Goal: Contribute content

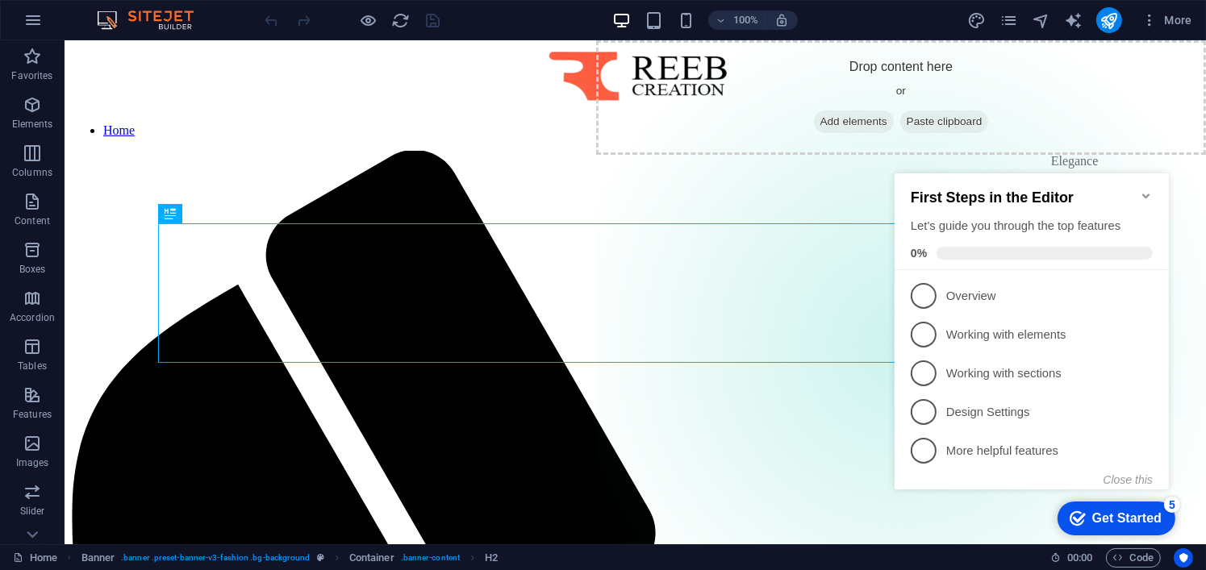
click at [1146, 193] on icon "Minimize checklist" at bounding box center [1145, 195] width 7 height 5
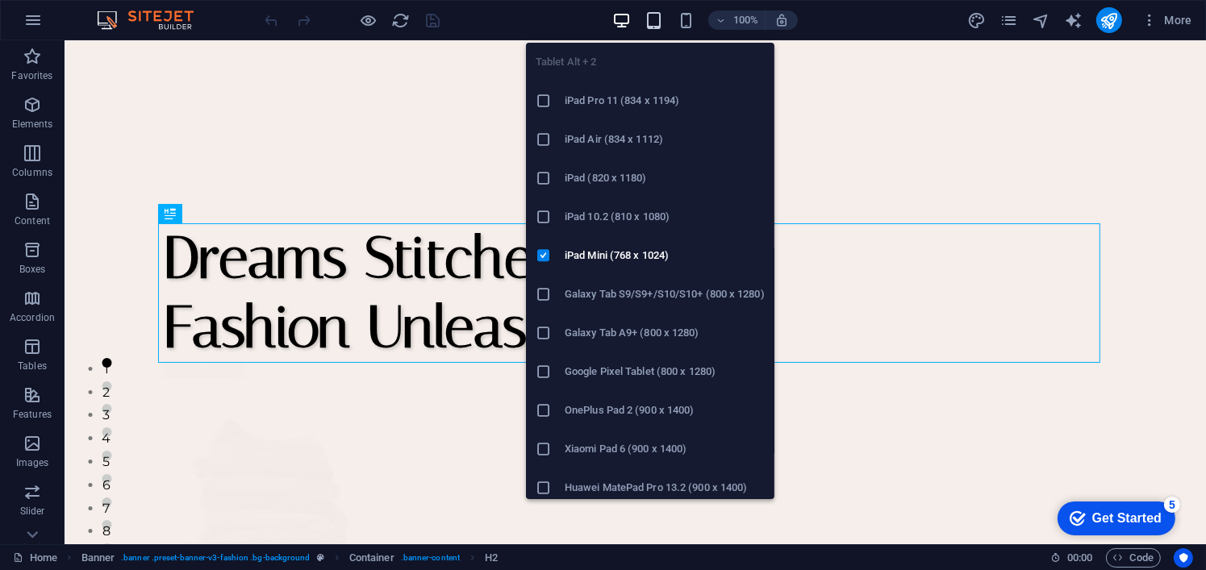
click at [653, 27] on icon "button" at bounding box center [654, 20] width 19 height 19
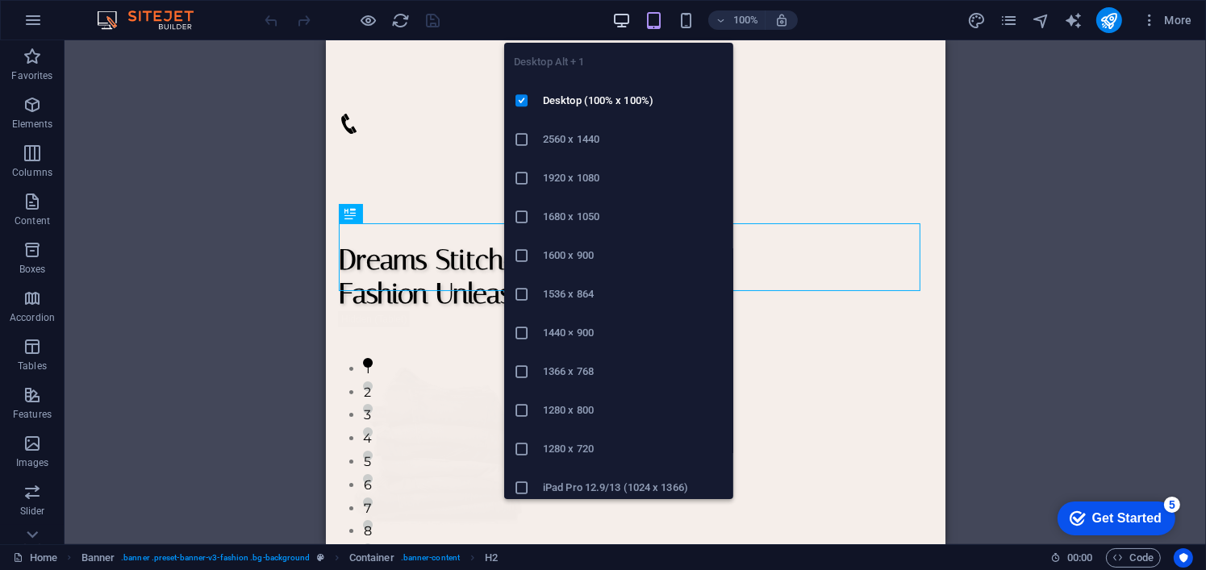
click at [620, 16] on icon "button" at bounding box center [621, 20] width 19 height 19
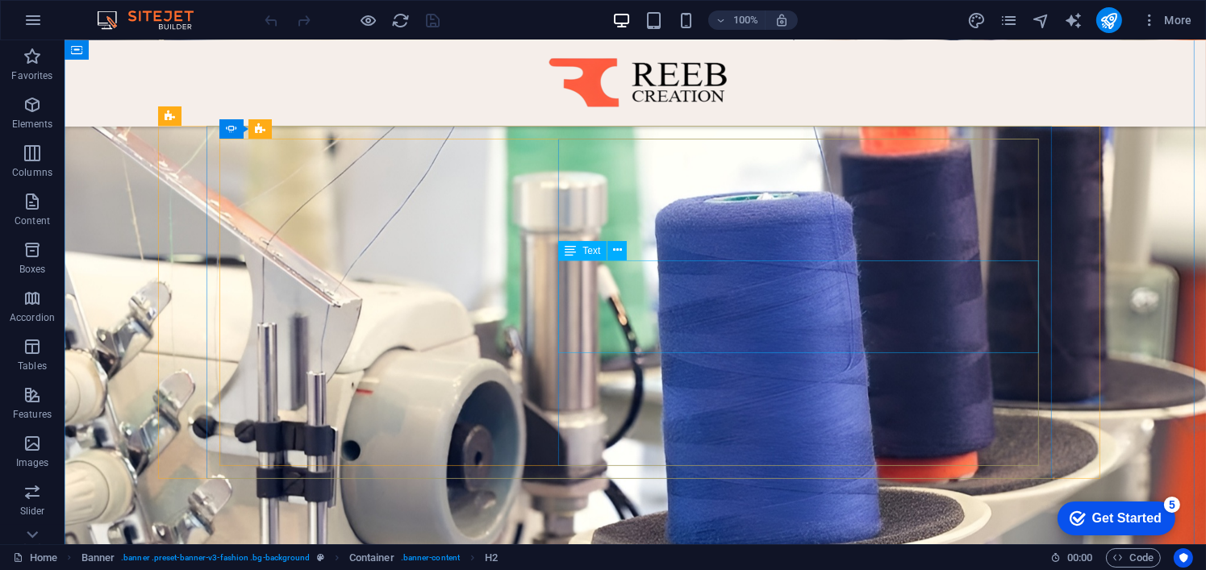
scroll to position [1775, 0]
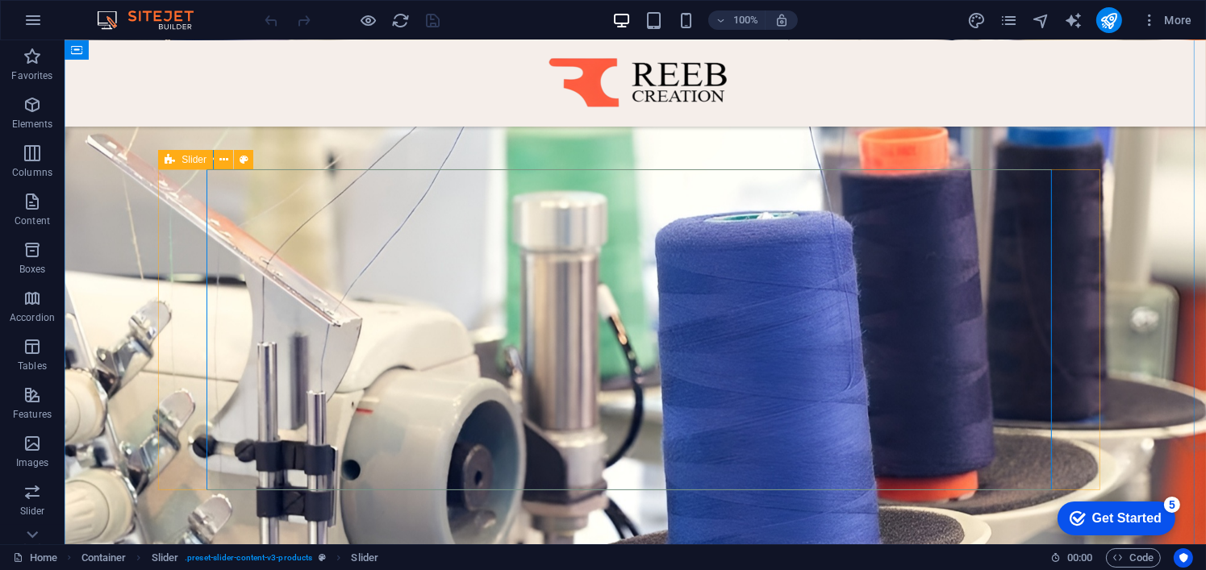
click at [1187, 21] on span "More" at bounding box center [1167, 20] width 51 height 16
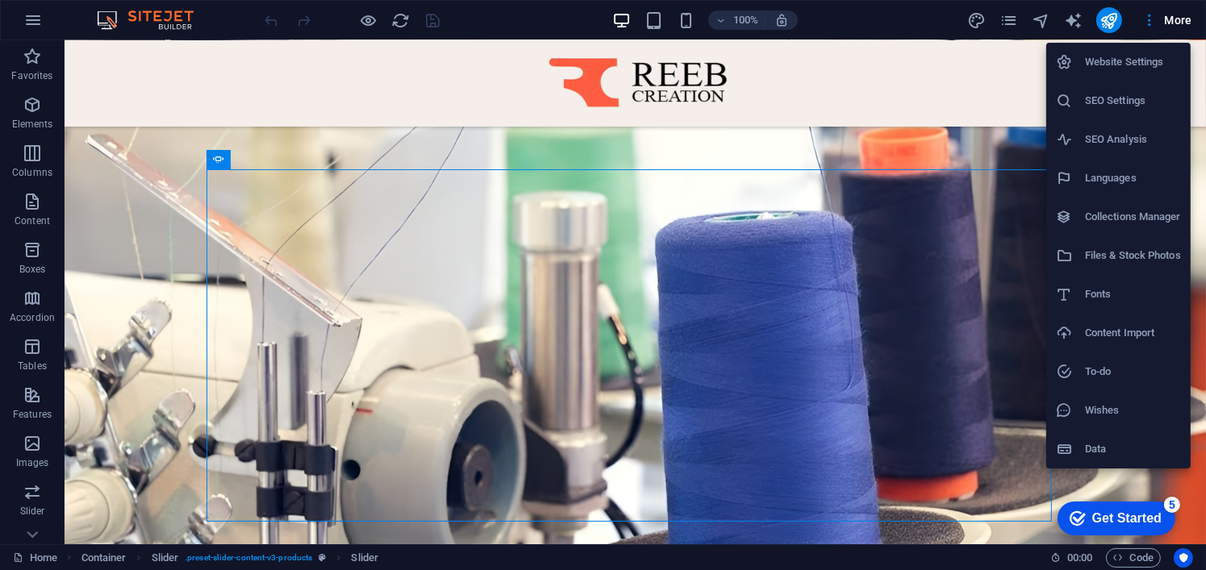
click at [1014, 106] on div at bounding box center [603, 285] width 1206 height 570
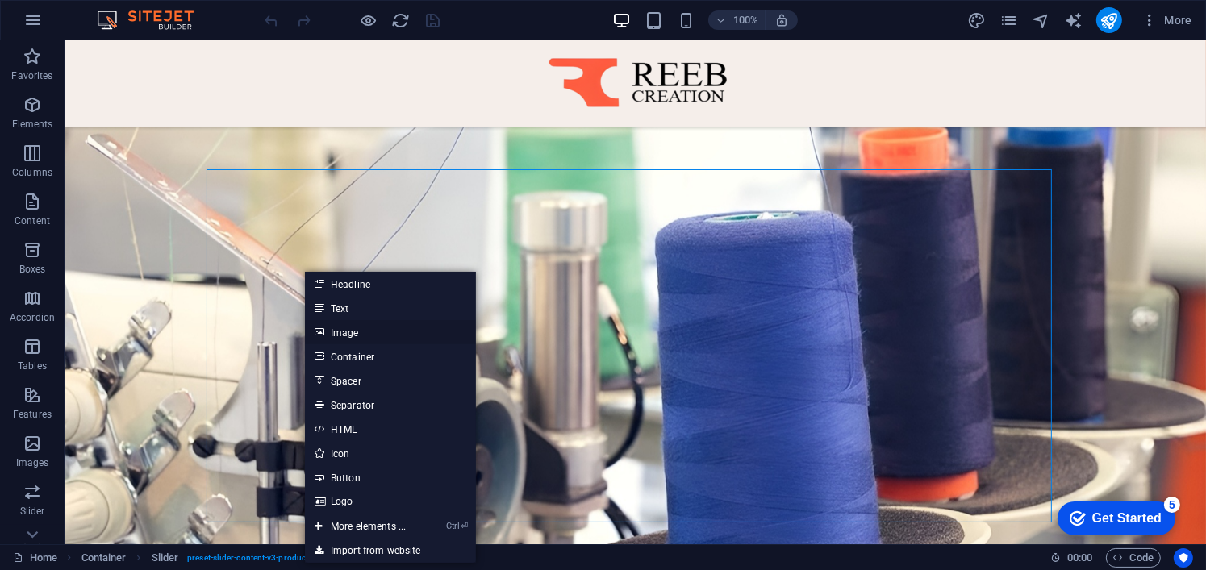
click at [345, 338] on link "Image" at bounding box center [390, 332] width 171 height 24
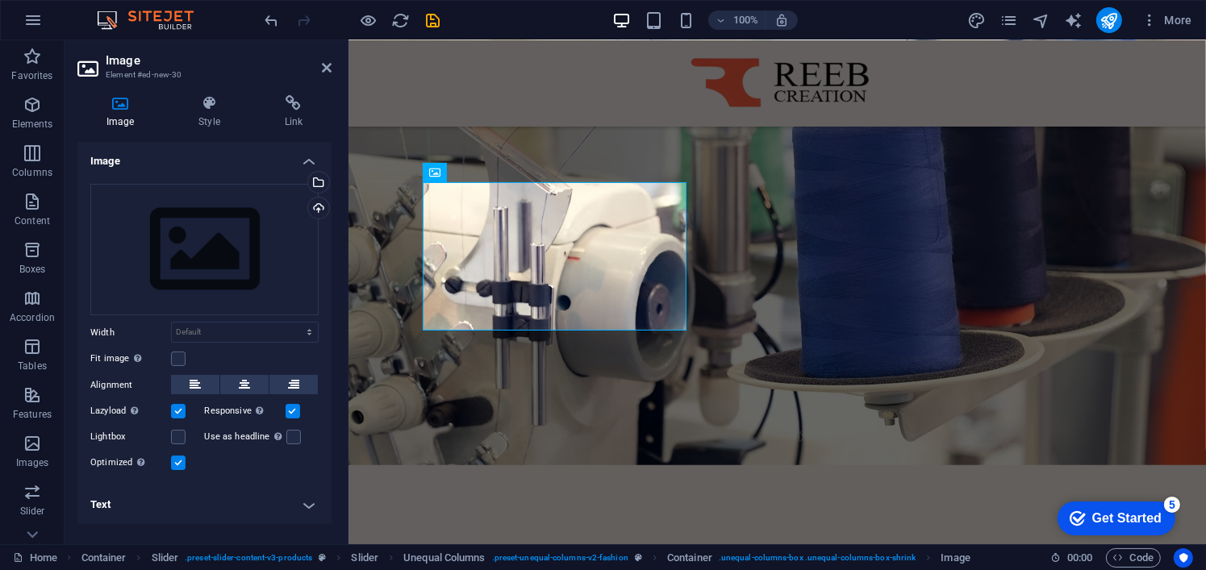
scroll to position [1821, 0]
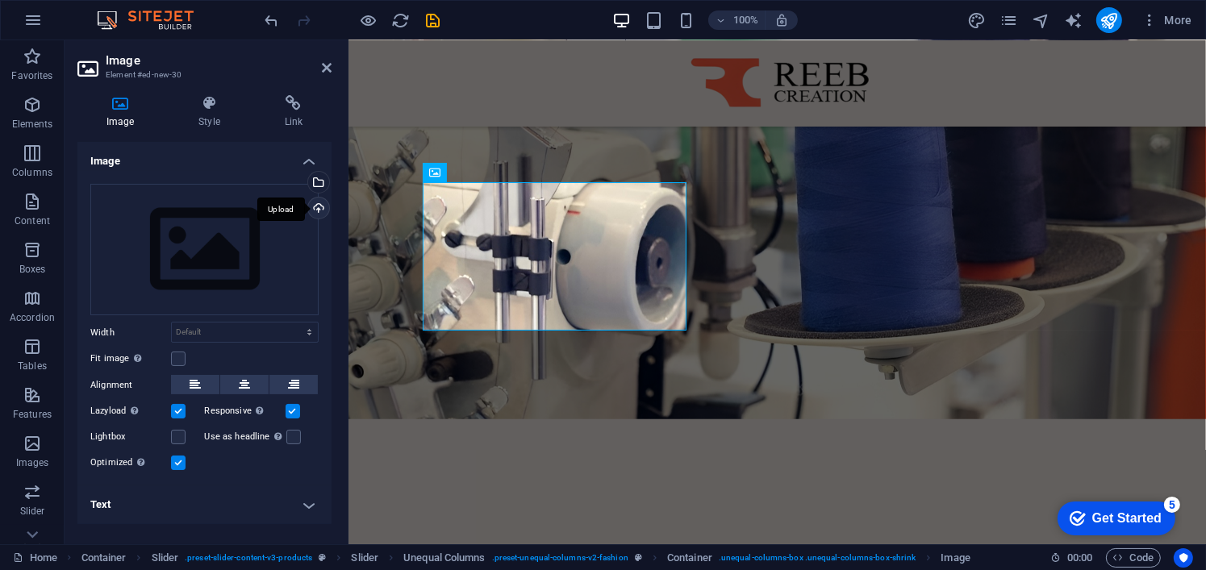
click at [322, 203] on div "Upload" at bounding box center [317, 210] width 24 height 24
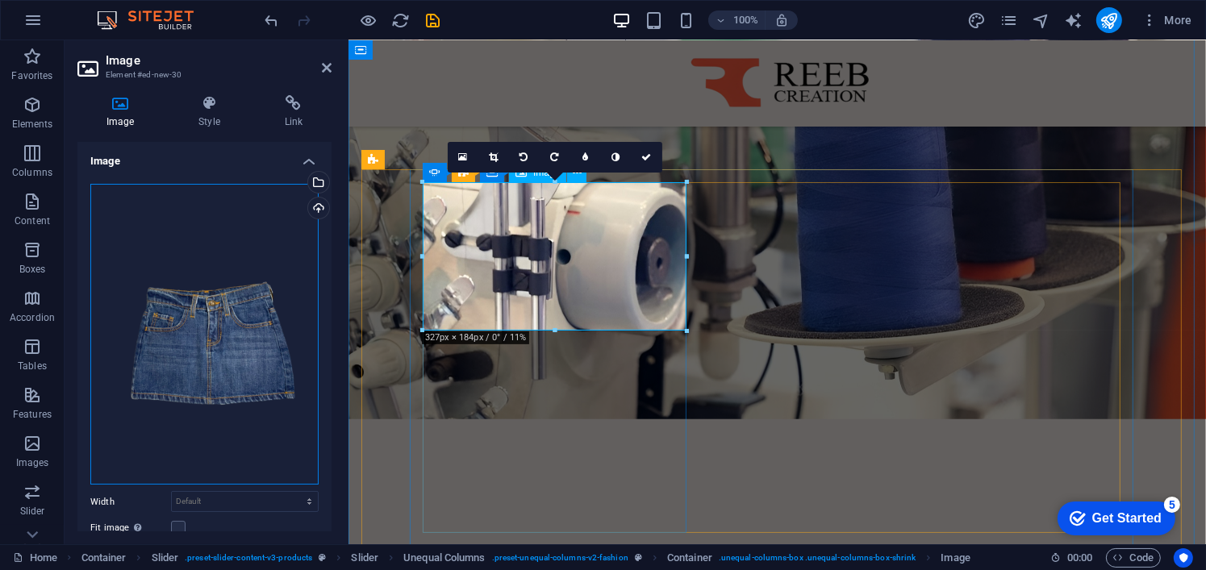
drag, startPoint x: 567, startPoint y: 354, endPoint x: 495, endPoint y: 264, distance: 115.4
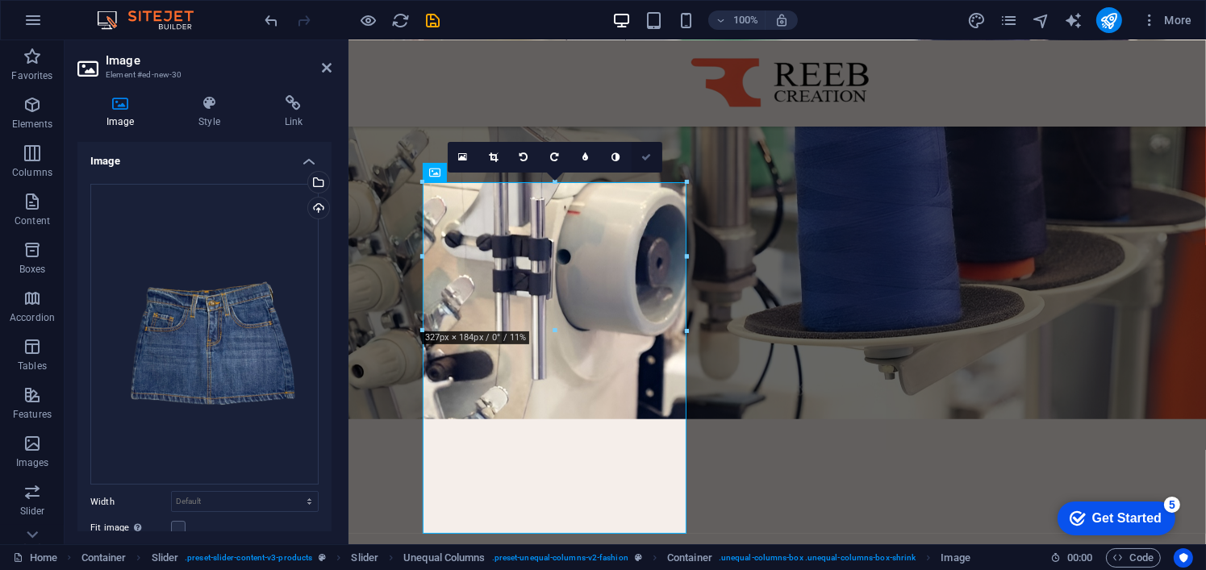
click at [646, 157] on icon at bounding box center [646, 157] width 10 height 10
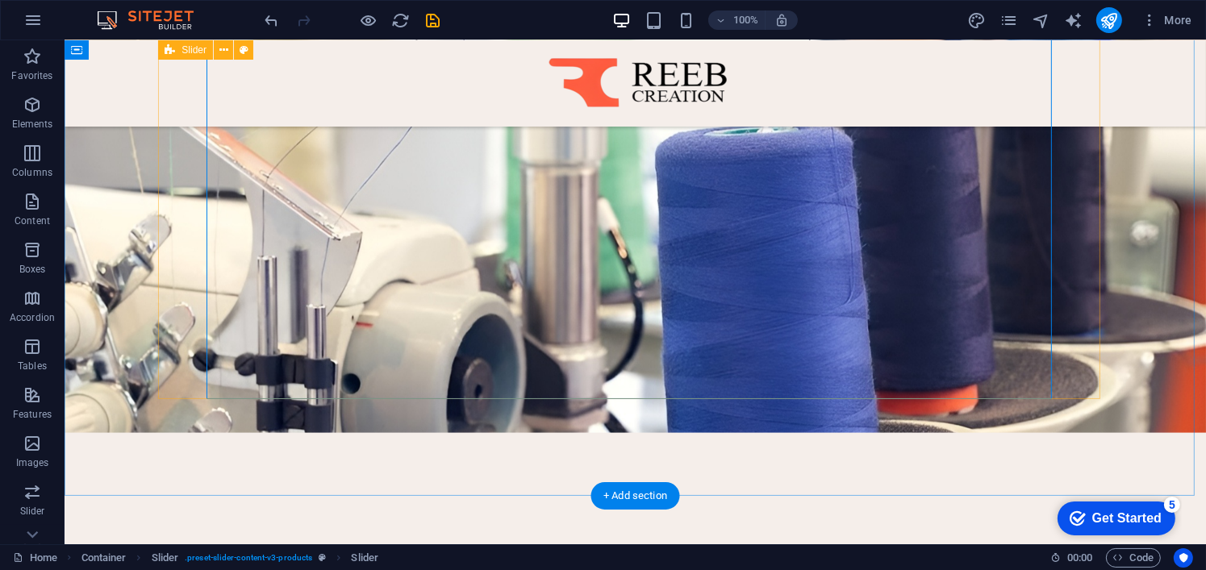
scroll to position [1856, 0]
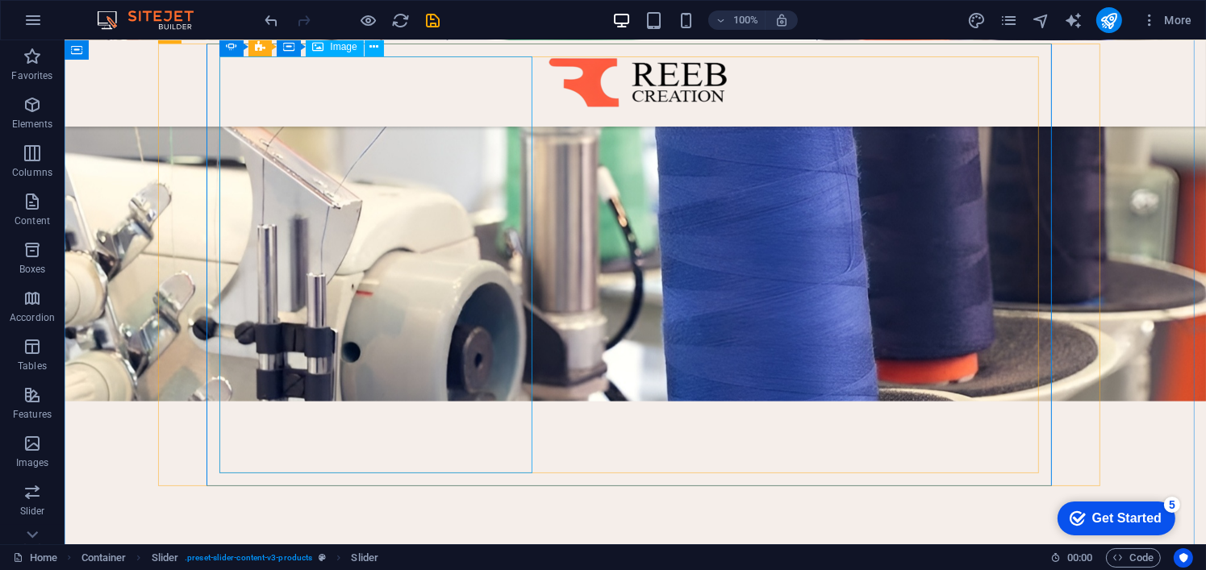
scroll to position [1936, 0]
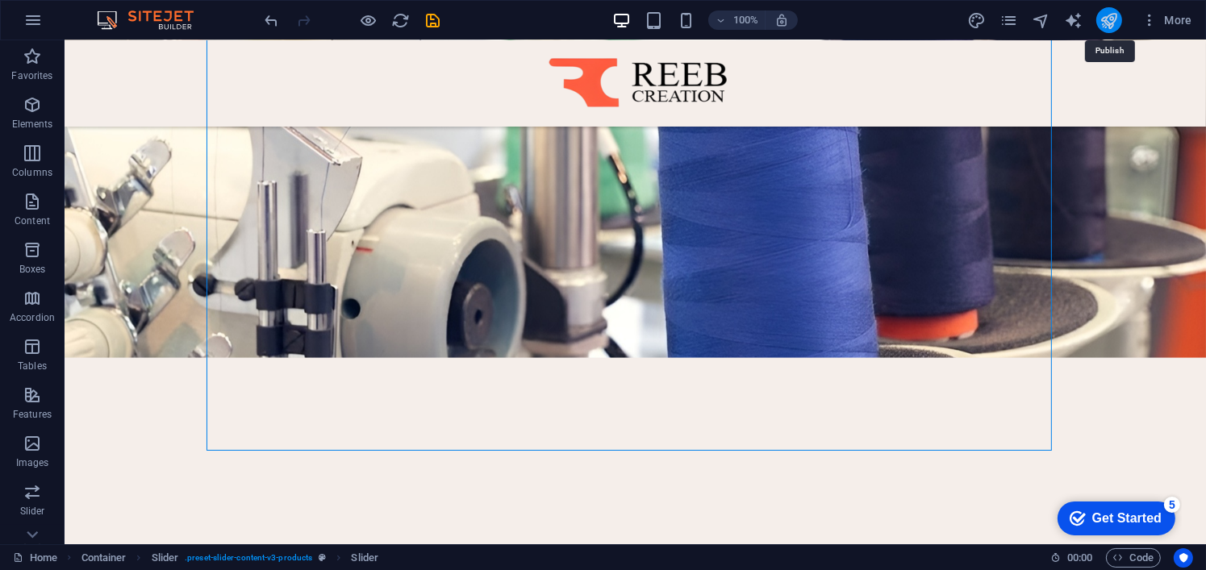
click at [1103, 19] on icon "publish" at bounding box center [1109, 20] width 19 height 19
